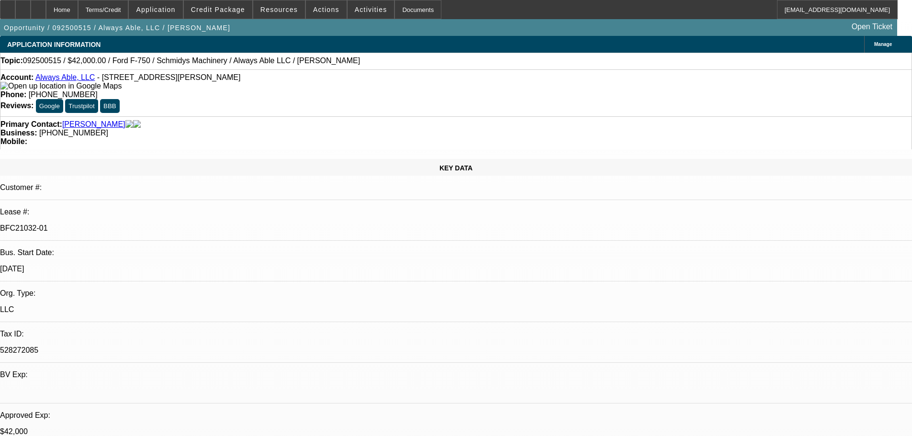
select select "0"
select select "6"
select select "0"
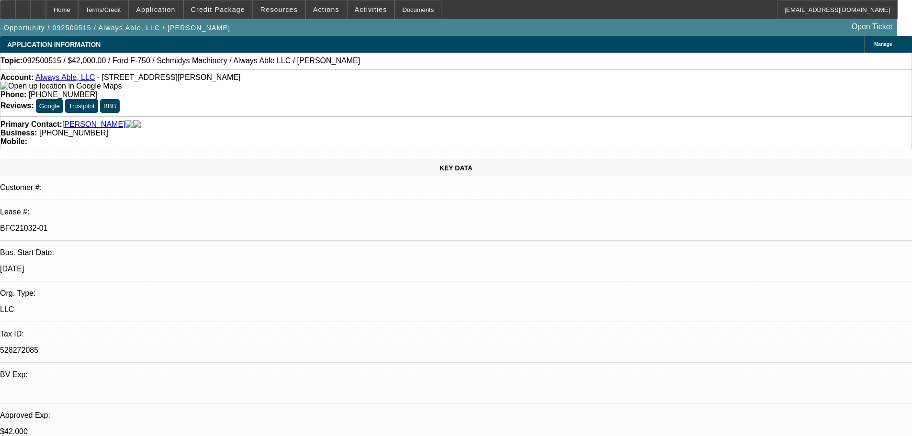
select select "0"
select select "6"
select select "0"
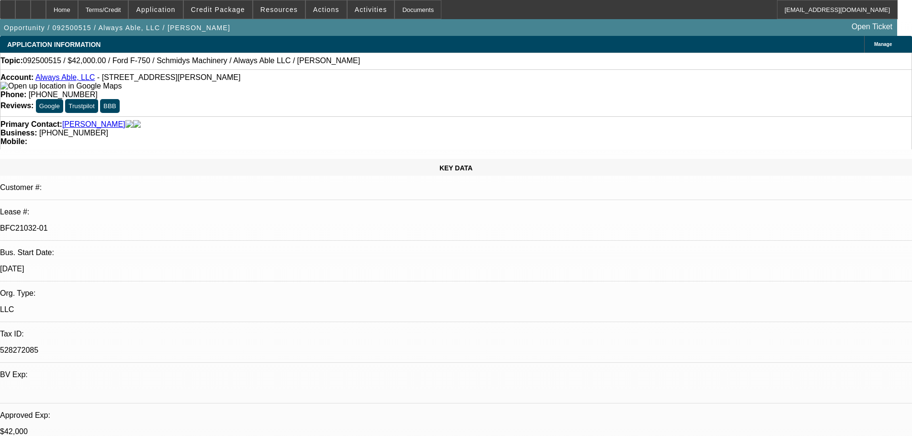
select select "0"
select select "6"
select select "0"
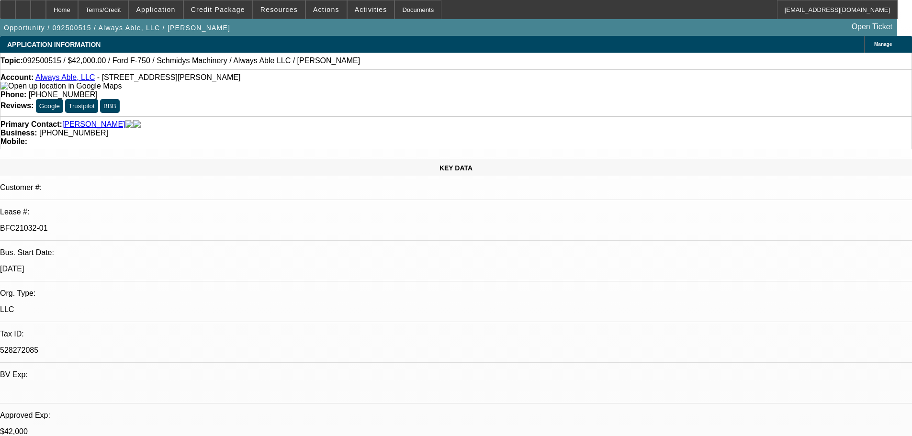
select select "6"
